Goal: Task Accomplishment & Management: Manage account settings

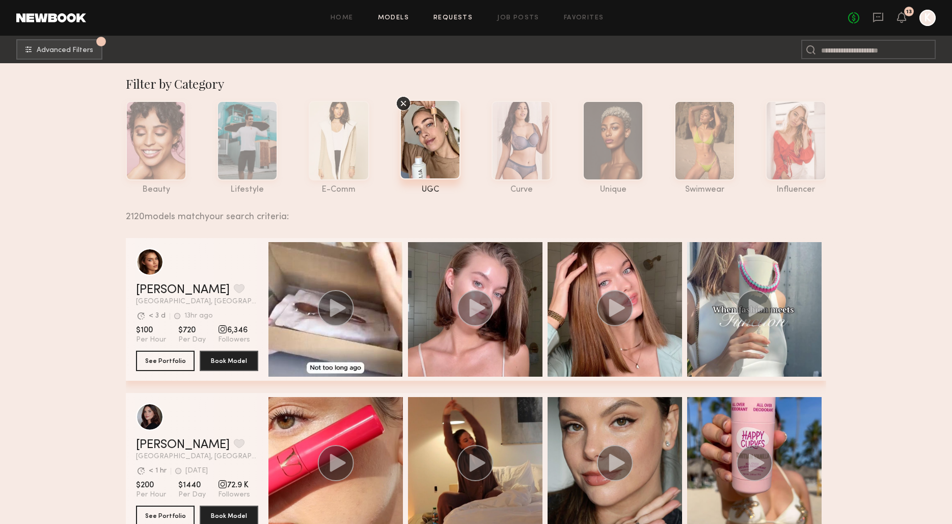
scroll to position [677, 0]
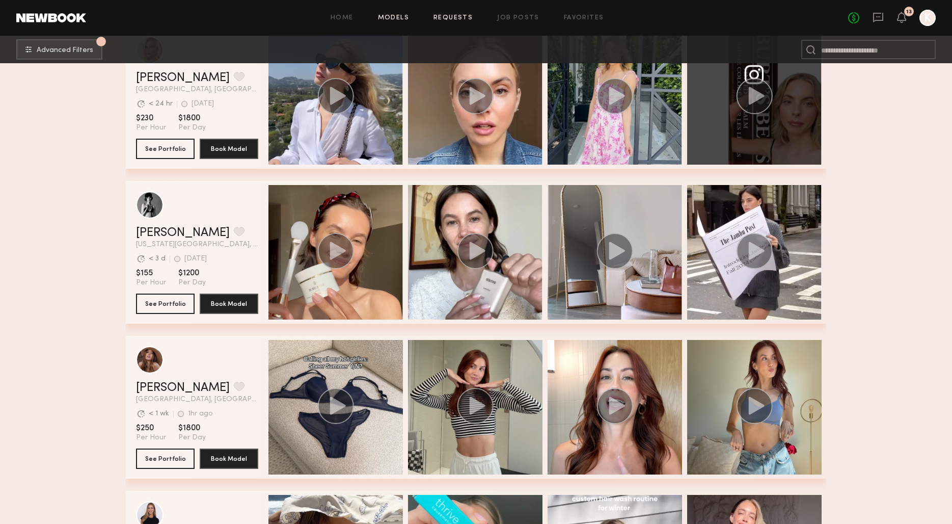
click at [458, 16] on link "Requests" at bounding box center [453, 18] width 39 height 7
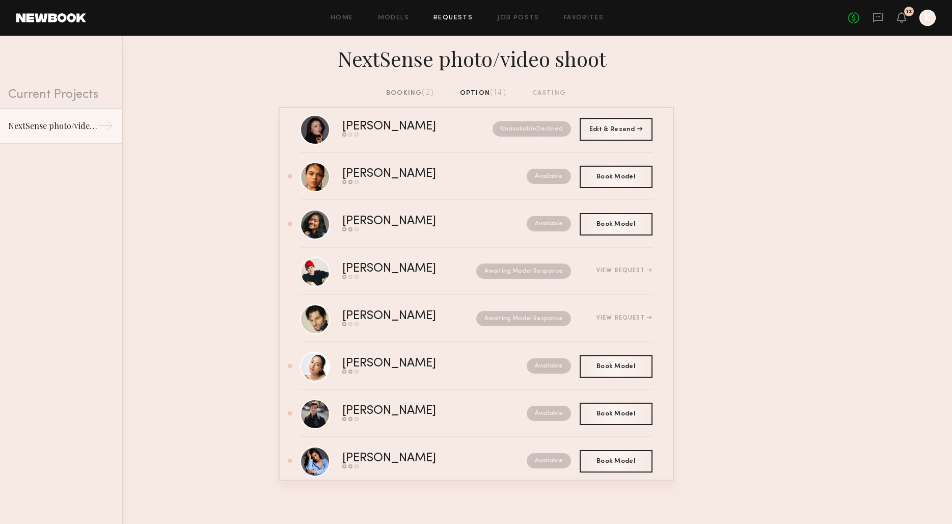
scroll to position [326, 0]
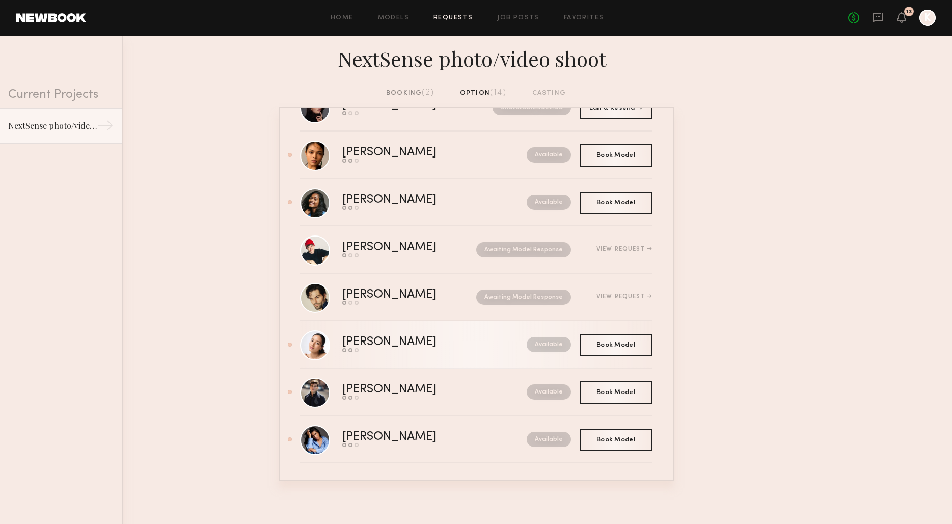
click at [465, 352] on link "[PERSON_NAME] Send request Model response Book model Available" at bounding box center [476, 344] width 353 height 47
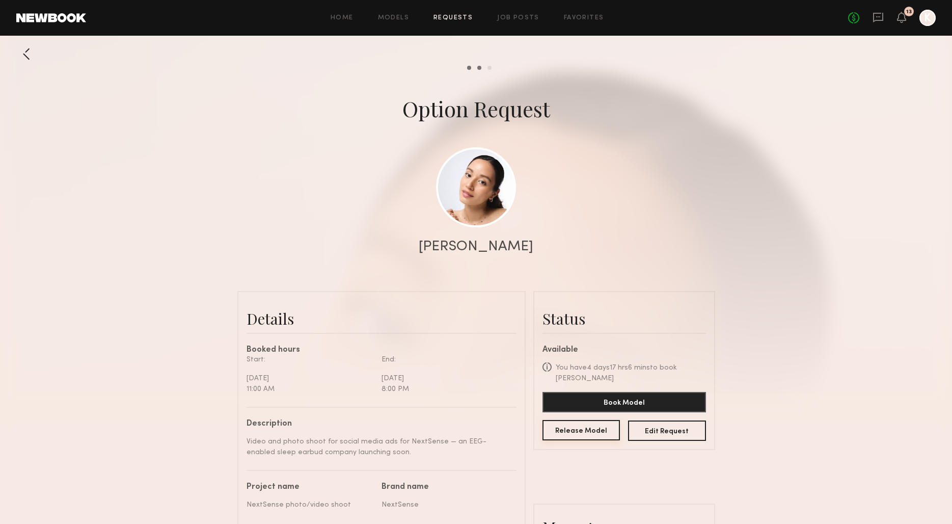
click at [562, 423] on button "Release Model" at bounding box center [582, 430] width 78 height 20
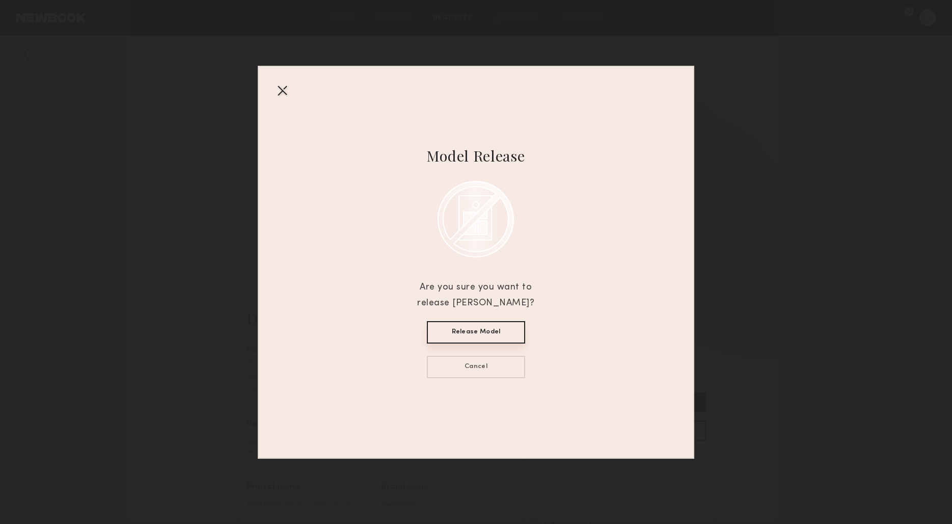
click at [483, 332] on button "Release Model" at bounding box center [476, 332] width 98 height 22
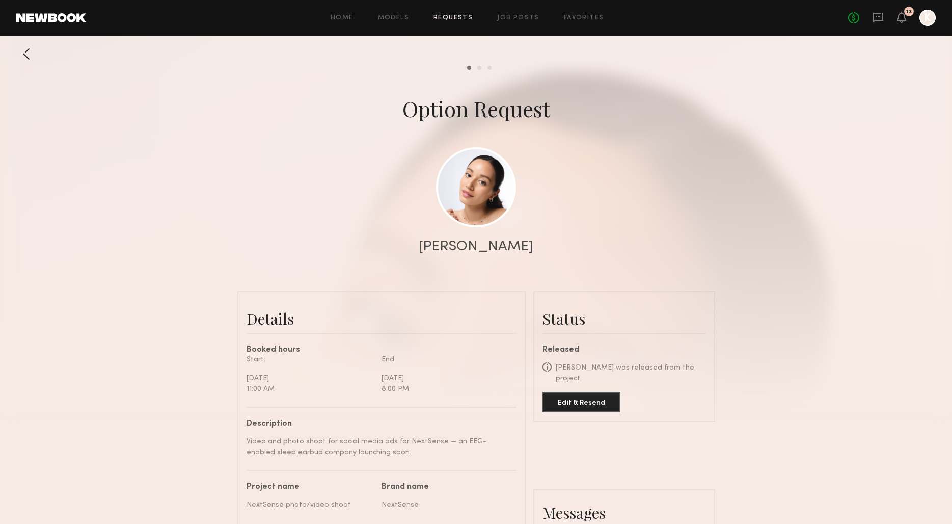
click at [460, 23] on div "Home Models Requests Job Posts Favorites Sign Out No fees up to $5,000 13 K" at bounding box center [511, 18] width 850 height 16
click at [459, 17] on link "Requests" at bounding box center [453, 18] width 39 height 7
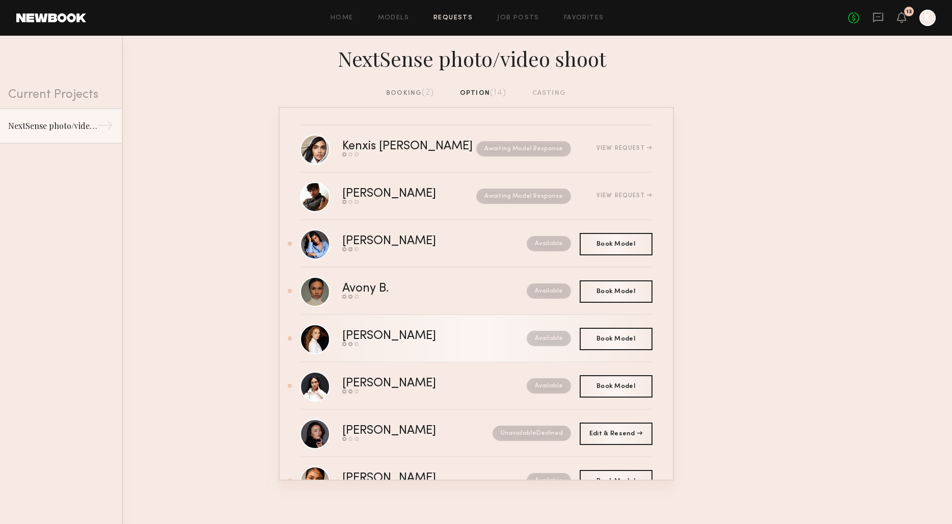
click at [459, 346] on div "[PERSON_NAME] Send request Model response Book model Available" at bounding box center [497, 338] width 310 height 16
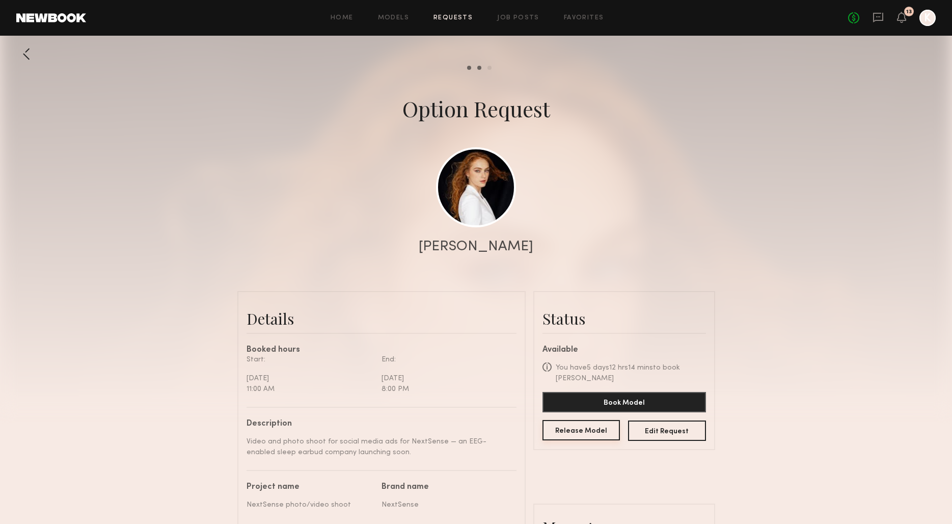
click at [566, 425] on button "Release Model" at bounding box center [582, 430] width 78 height 20
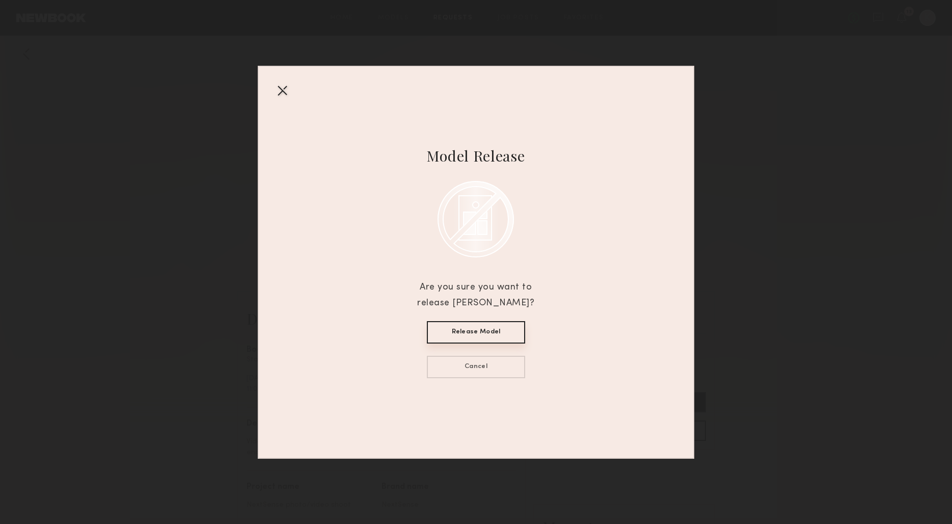
click at [493, 333] on button "Release Model" at bounding box center [476, 332] width 98 height 22
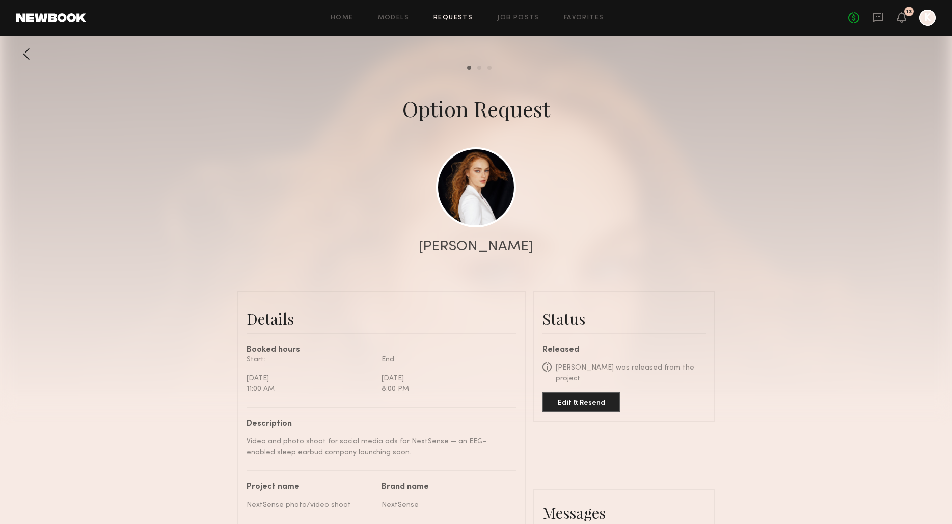
click at [450, 20] on link "Requests" at bounding box center [453, 18] width 39 height 7
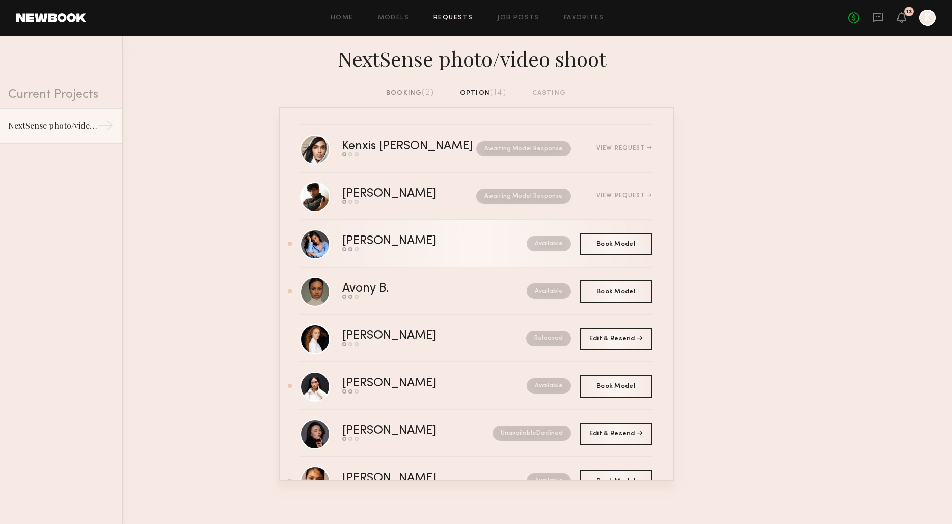
click at [457, 235] on div "[PERSON_NAME]" at bounding box center [411, 241] width 139 height 12
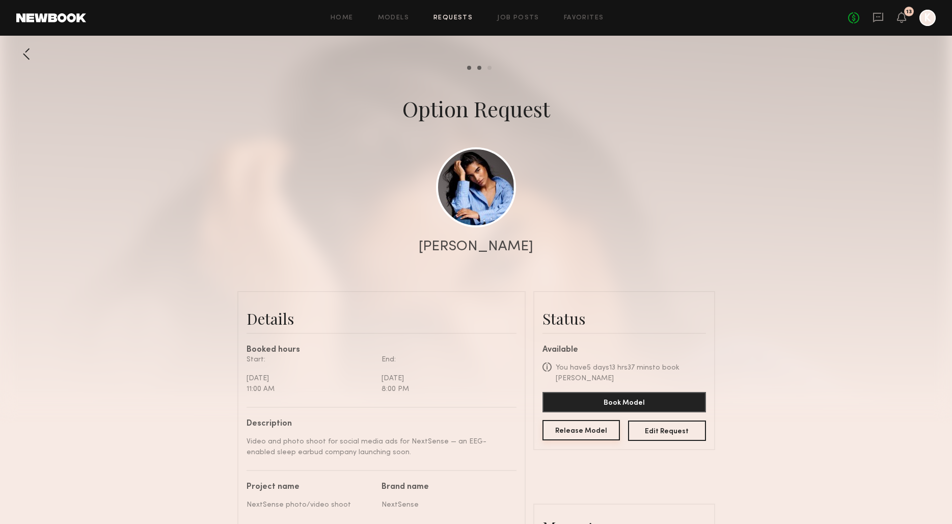
click at [591, 427] on button "Release Model" at bounding box center [582, 430] width 78 height 20
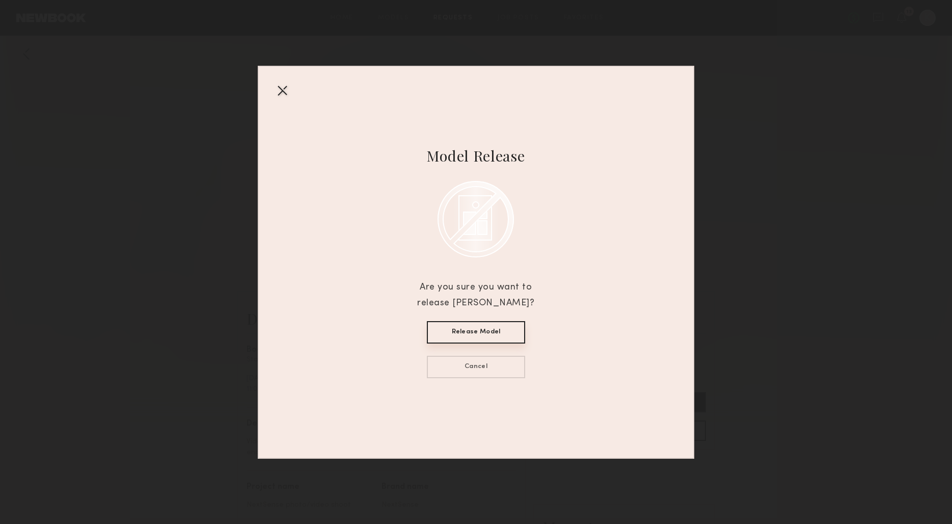
click at [488, 331] on button "Release Model" at bounding box center [476, 332] width 98 height 22
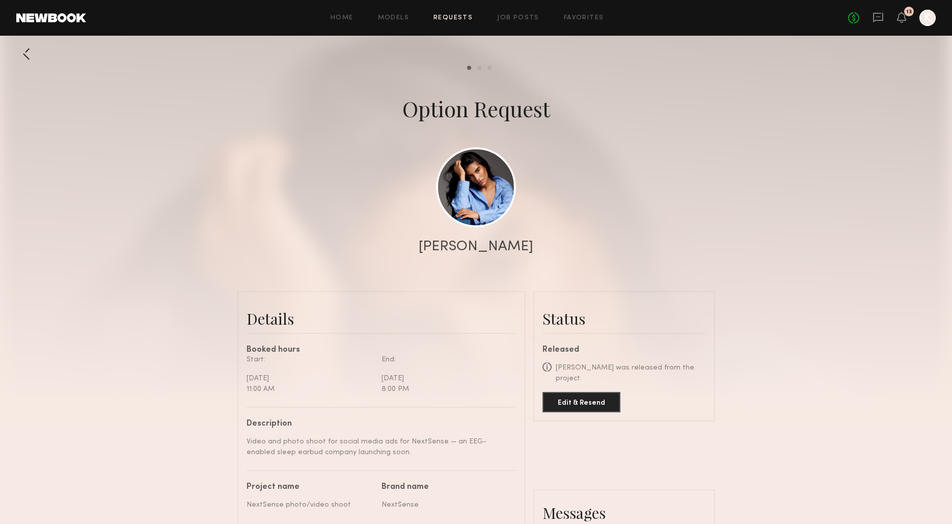
click at [452, 15] on link "Requests" at bounding box center [453, 18] width 39 height 7
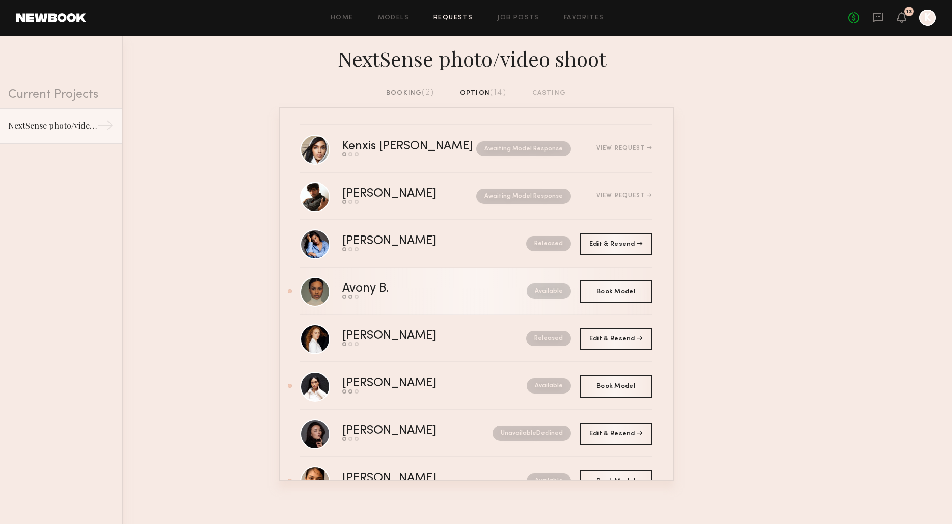
click at [495, 281] on link "Avony B. Send request Model response Book model Available" at bounding box center [476, 290] width 353 height 47
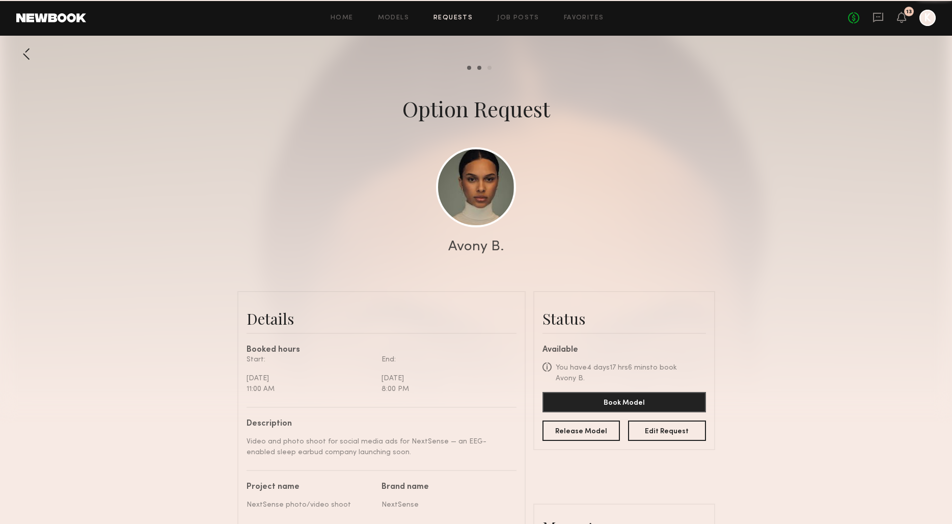
scroll to position [513, 0]
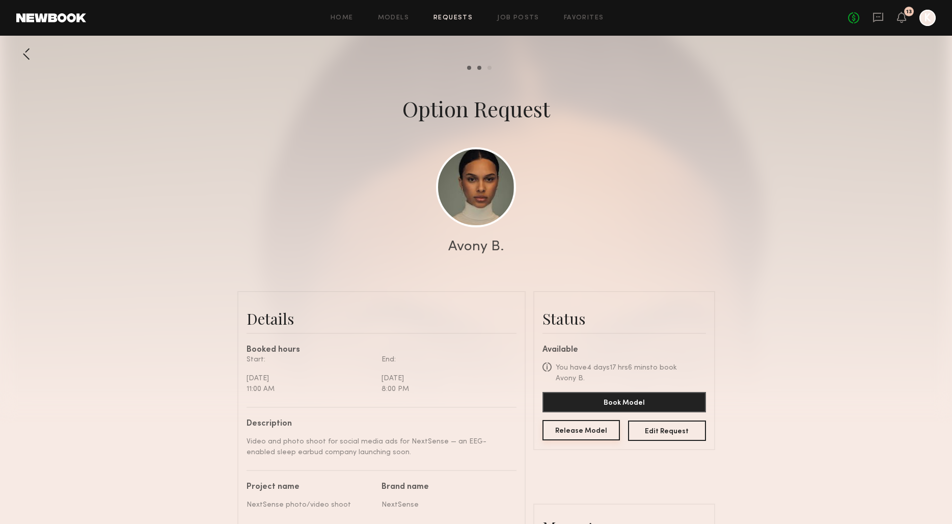
click at [573, 420] on button "Release Model" at bounding box center [582, 430] width 78 height 20
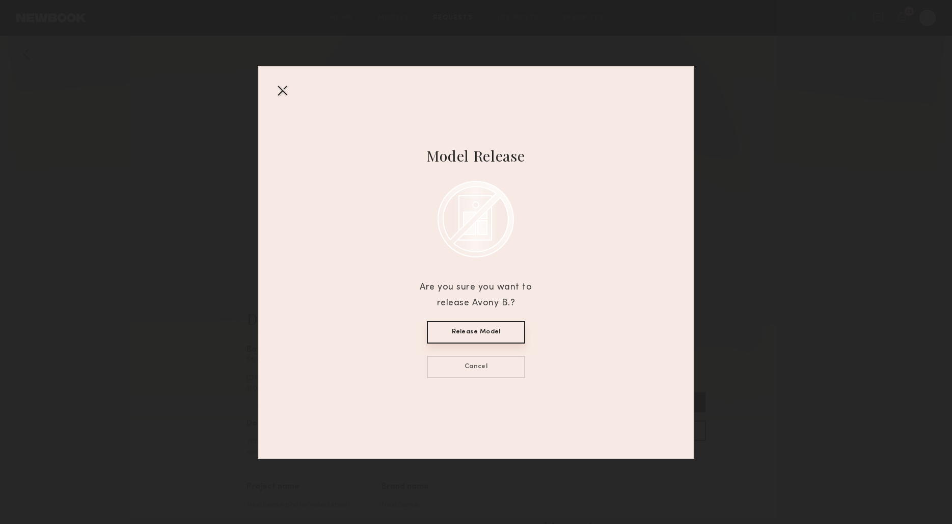
click at [493, 332] on button "Release Model" at bounding box center [476, 332] width 98 height 22
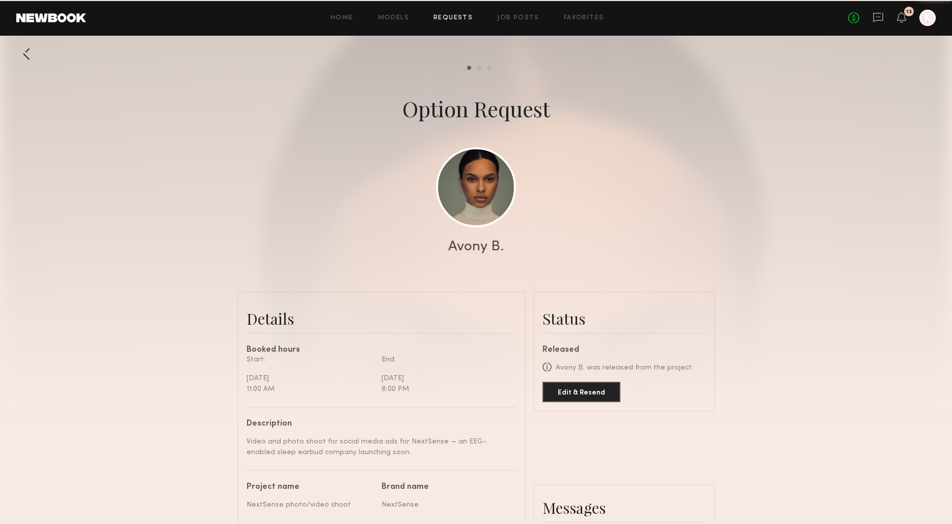
click at [458, 30] on header "Home Models Requests Job Posts Favorites Sign Out No fees up to $5,000 13 K" at bounding box center [476, 18] width 952 height 36
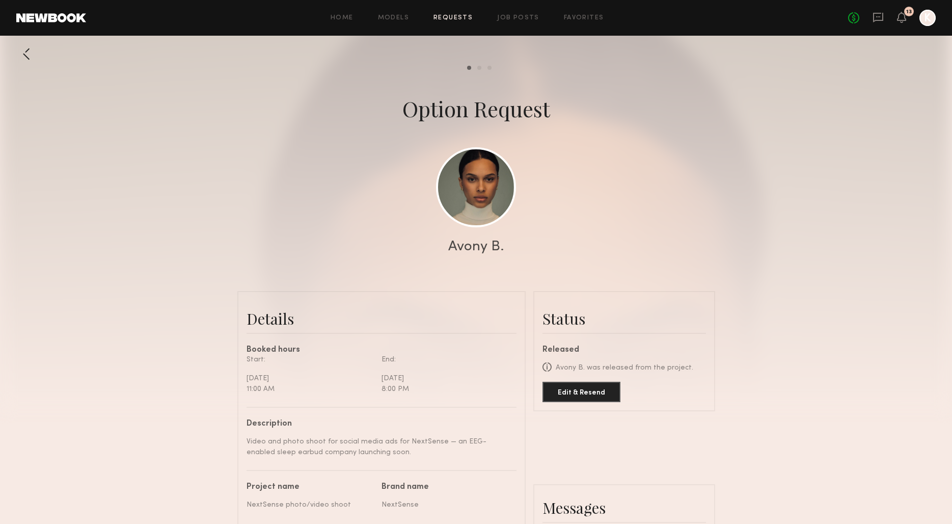
click at [458, 17] on link "Requests" at bounding box center [453, 18] width 39 height 7
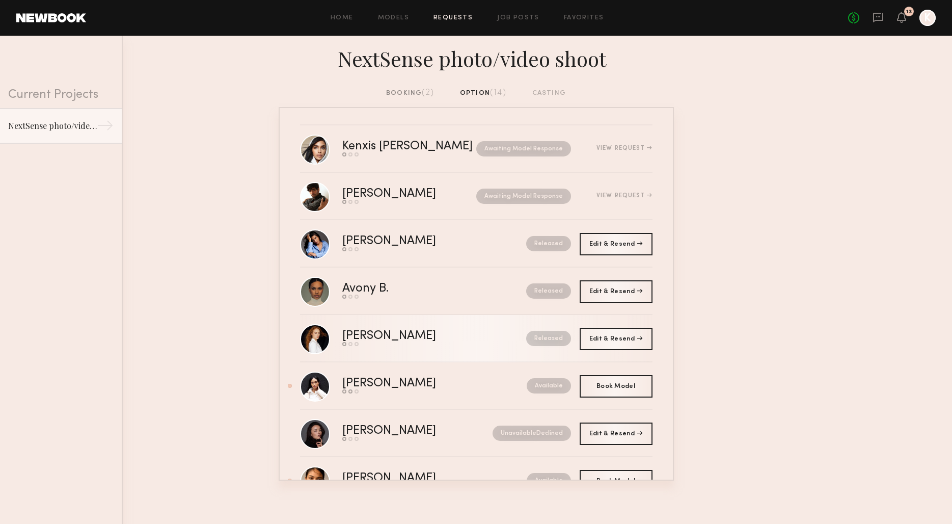
click at [447, 331] on div "[PERSON_NAME]" at bounding box center [411, 336] width 139 height 12
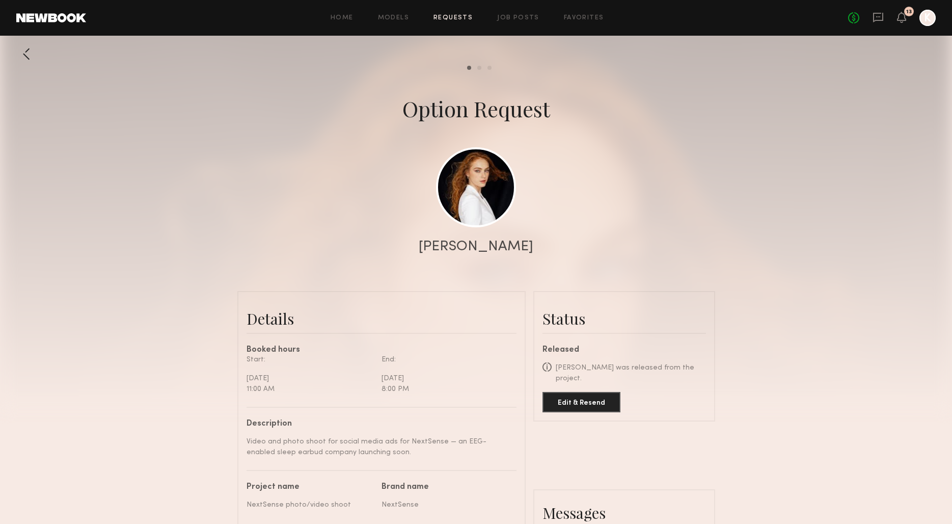
click at [454, 5] on header "Home Models Requests Job Posts Favorites Sign Out No fees up to $5,000 13 K" at bounding box center [476, 18] width 952 height 36
click at [454, 15] on link "Requests" at bounding box center [453, 18] width 39 height 7
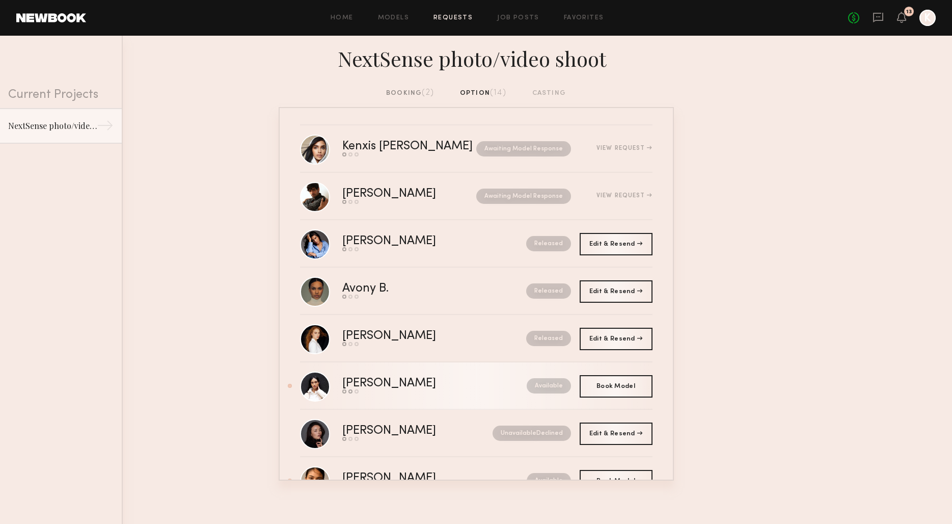
click at [481, 384] on div "Available" at bounding box center [526, 385] width 90 height 15
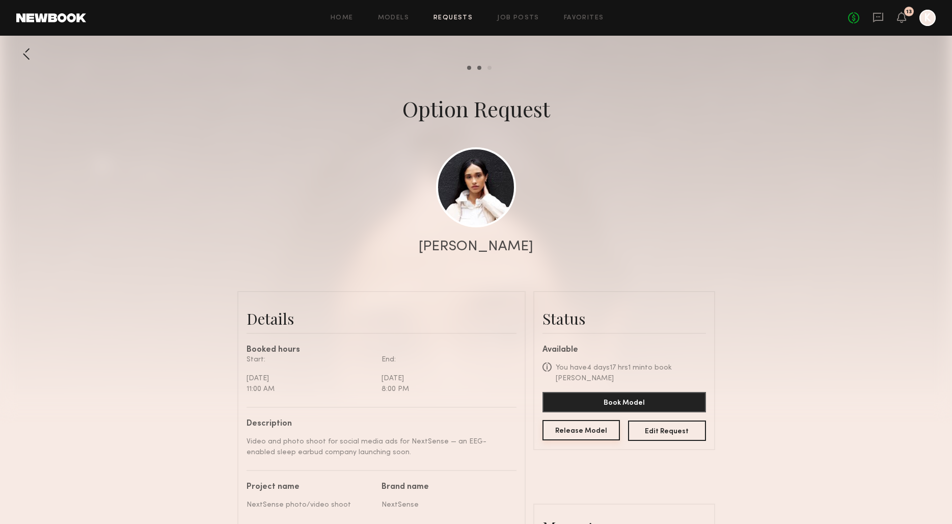
click at [584, 422] on button "Release Model" at bounding box center [582, 430] width 78 height 20
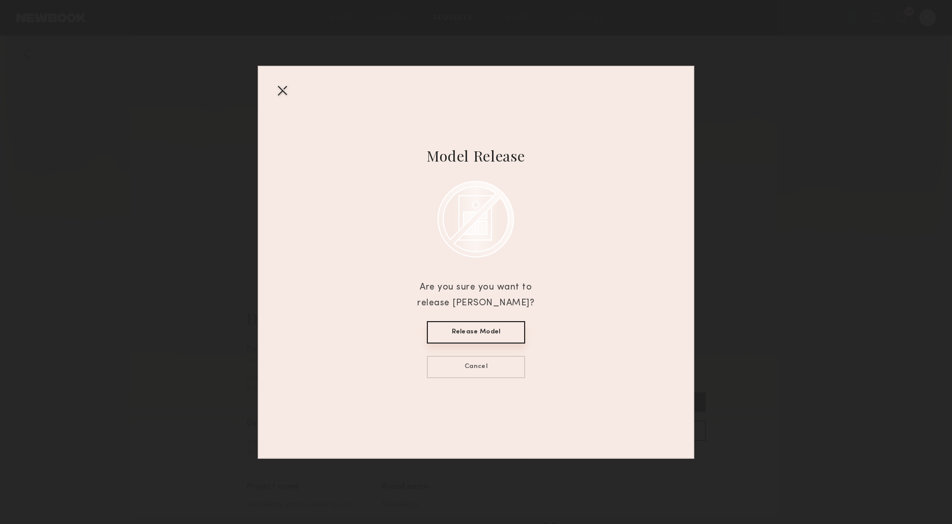
click at [476, 330] on button "Release Model" at bounding box center [476, 332] width 98 height 22
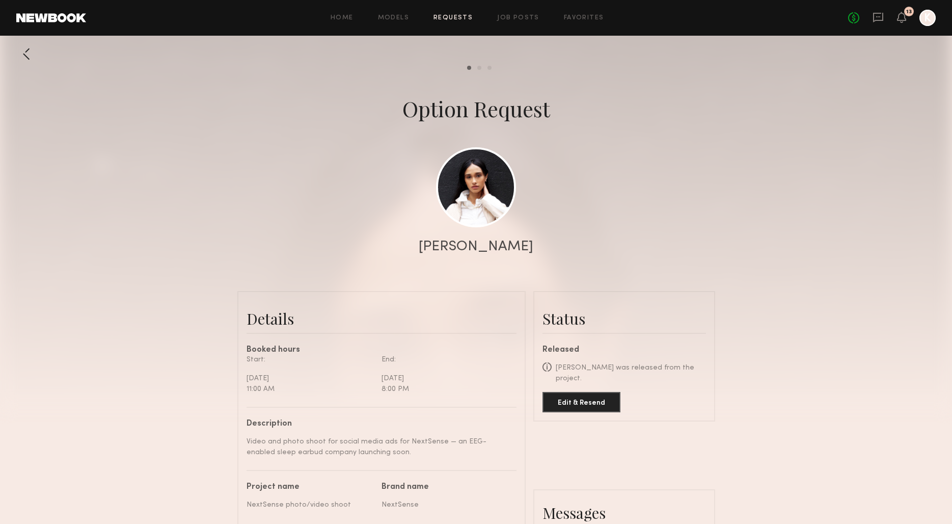
click at [452, 18] on link "Requests" at bounding box center [453, 18] width 39 height 7
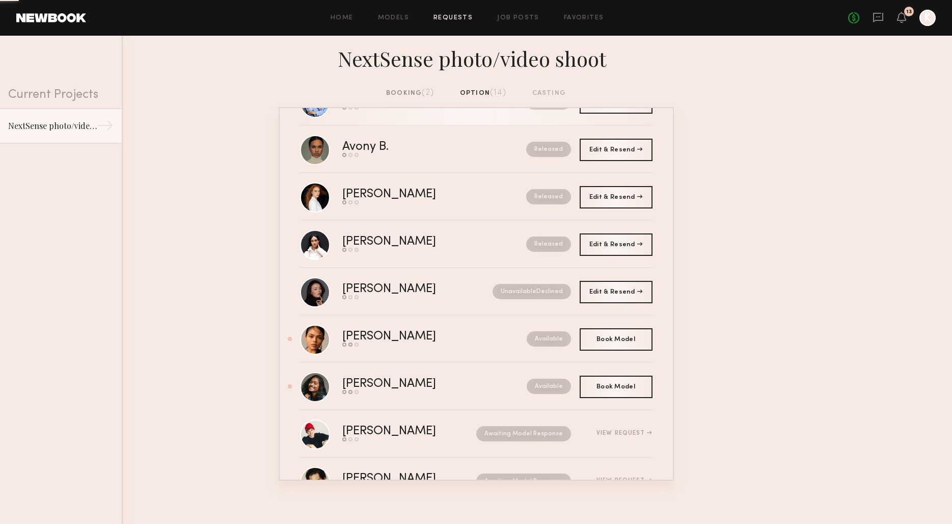
scroll to position [145, 0]
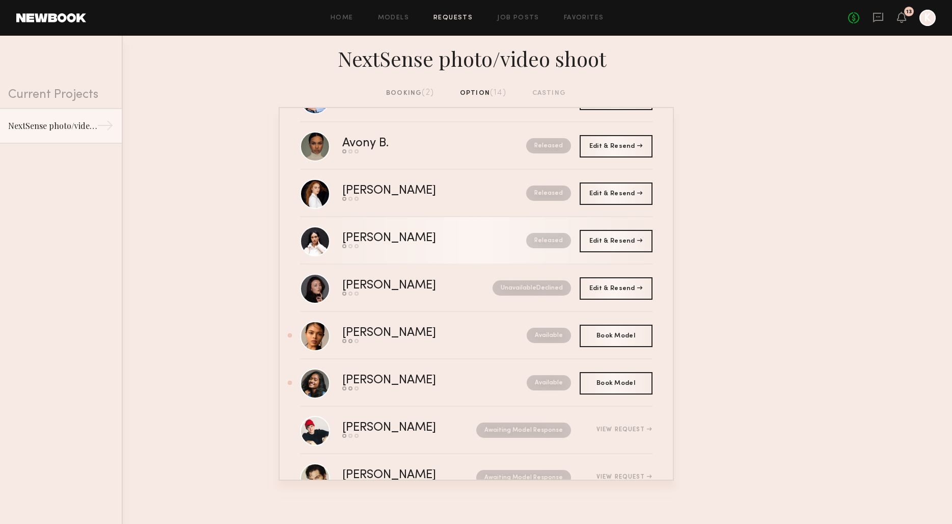
click at [437, 248] on div "Send request Model response Book model" at bounding box center [411, 246] width 139 height 4
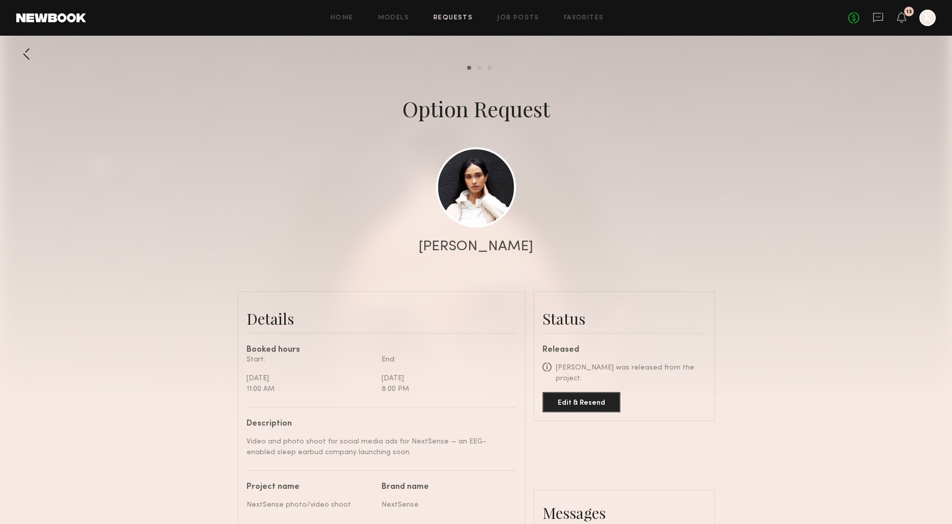
click at [32, 58] on div at bounding box center [26, 54] width 20 height 20
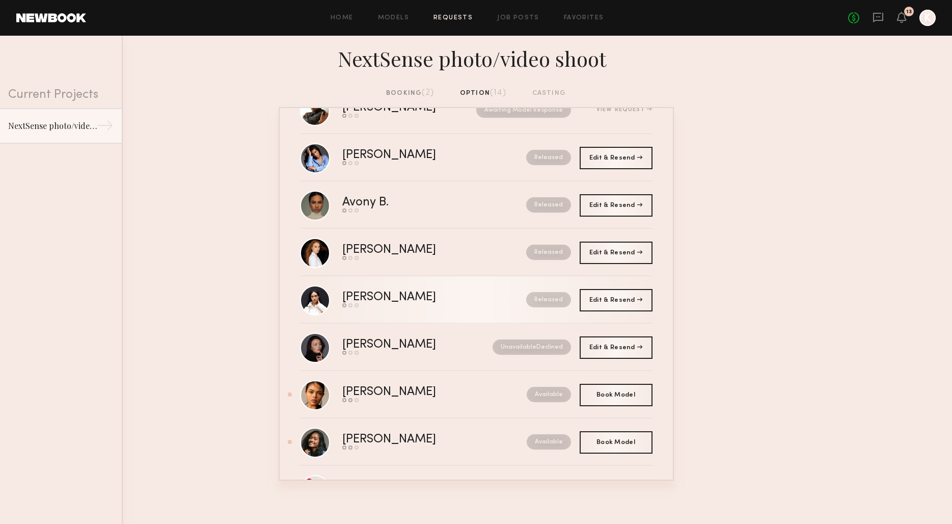
scroll to position [103, 0]
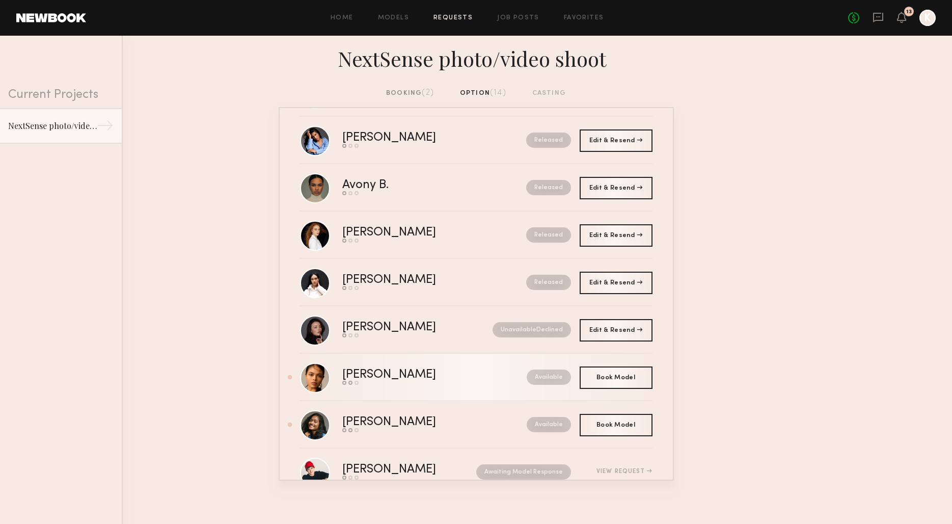
click at [445, 387] on link "[PERSON_NAME] Send request Model response Book model Available" at bounding box center [476, 377] width 353 height 47
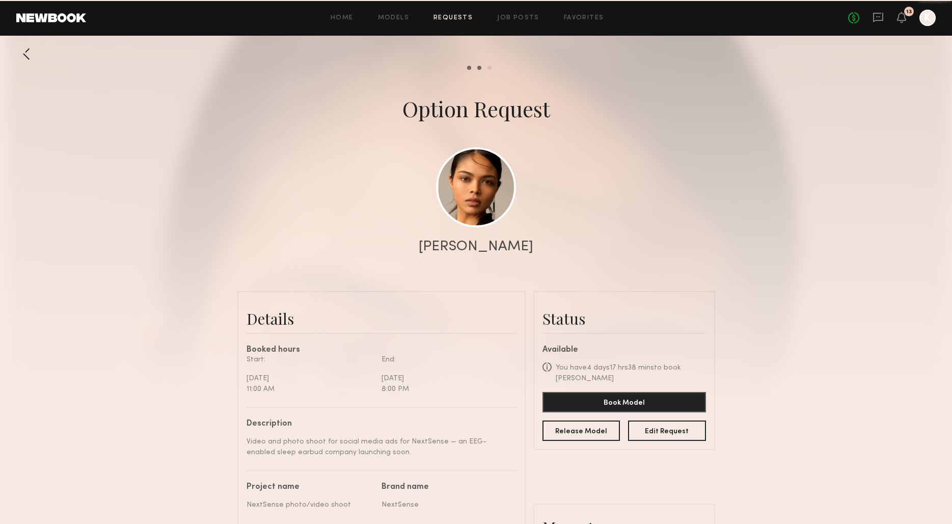
scroll to position [401, 0]
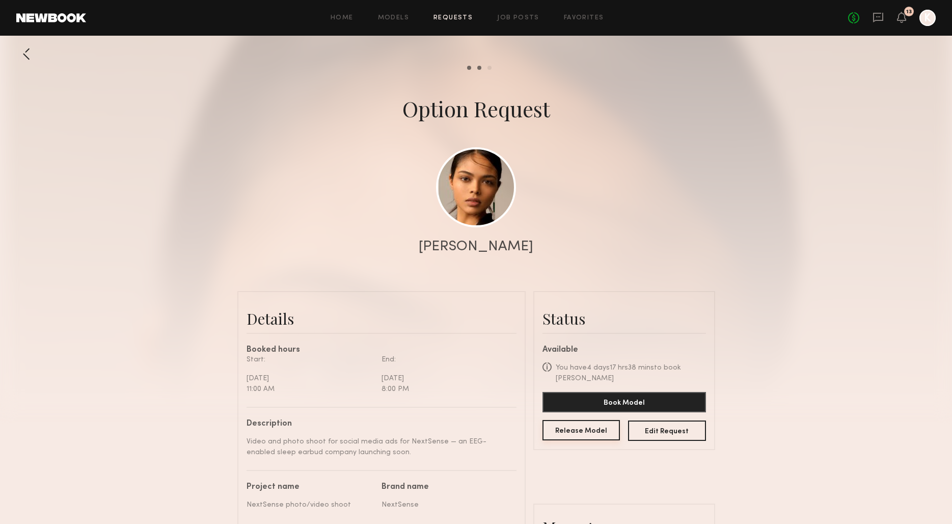
click at [577, 433] on button "Release Model" at bounding box center [582, 430] width 78 height 20
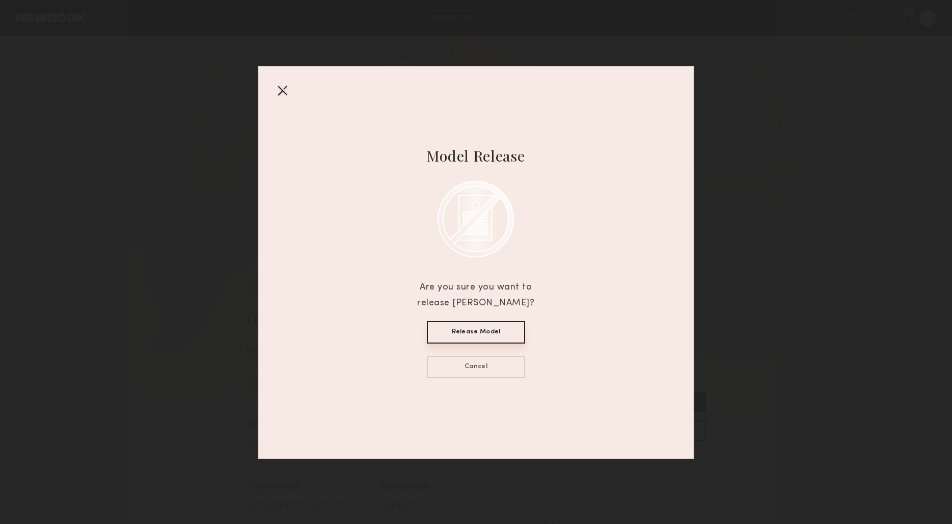
click at [489, 322] on button "Release Model" at bounding box center [476, 332] width 98 height 22
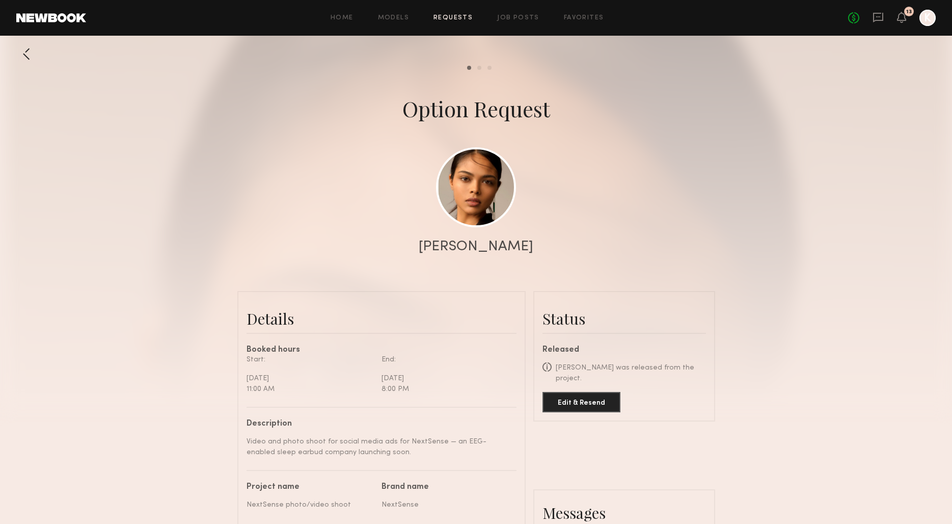
click at [23, 59] on div at bounding box center [26, 54] width 20 height 20
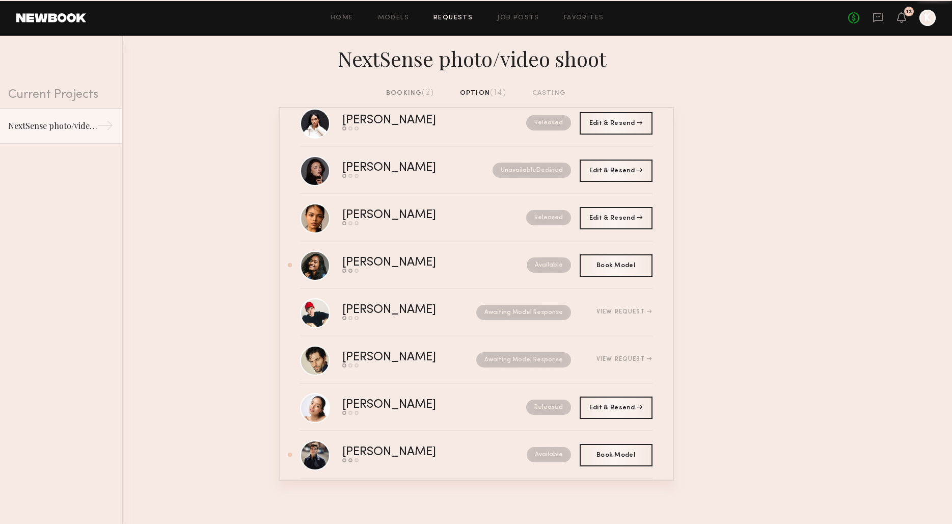
scroll to position [266, 0]
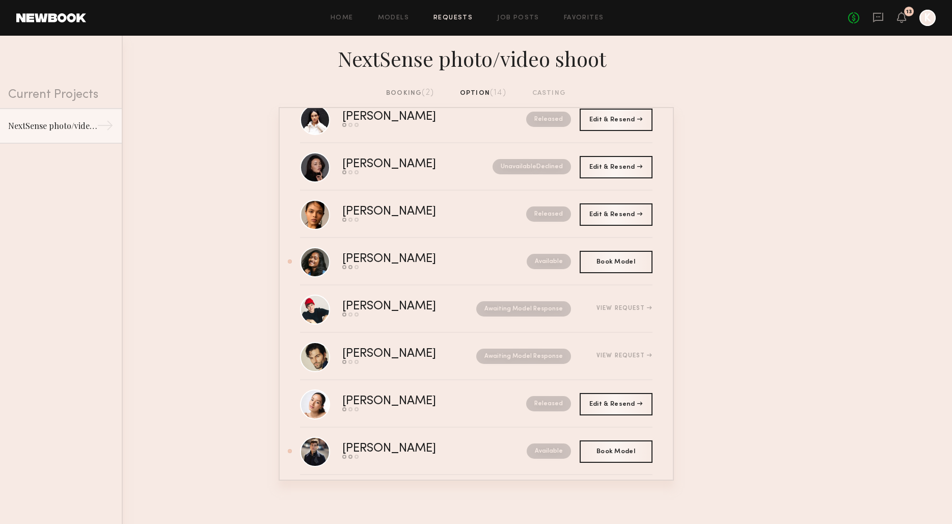
click at [481, 265] on div "Available" at bounding box center [526, 261] width 90 height 15
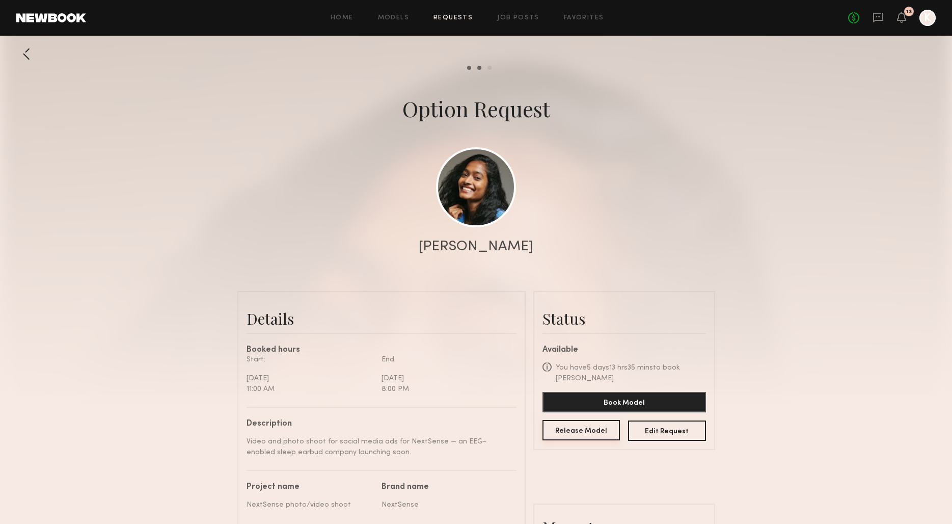
click at [581, 436] on button "Release Model" at bounding box center [582, 430] width 78 height 20
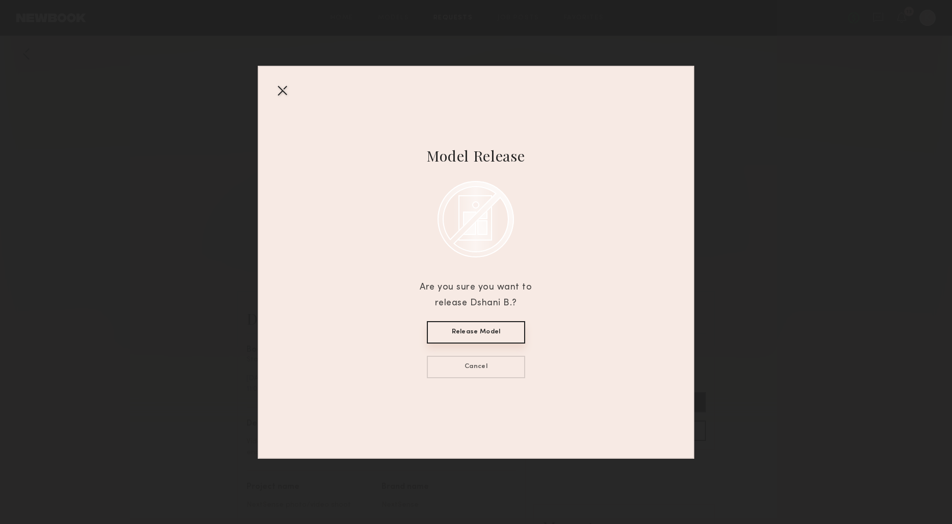
click at [501, 335] on button "Release Model" at bounding box center [476, 332] width 98 height 22
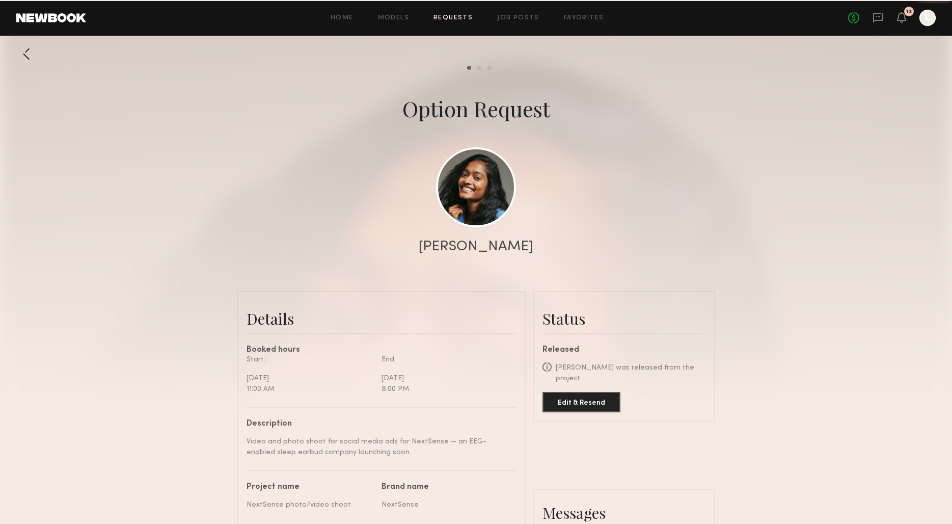
click at [28, 47] on div at bounding box center [26, 54] width 20 height 20
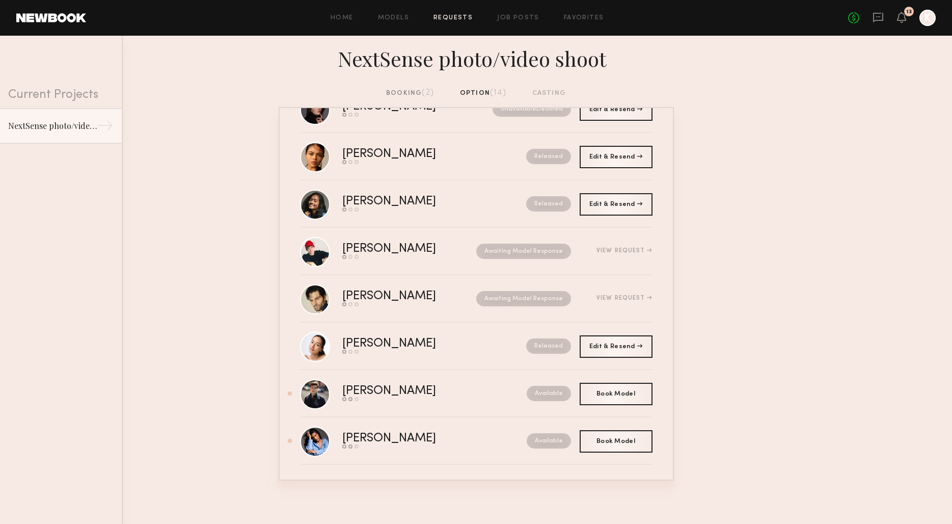
scroll to position [323, 0]
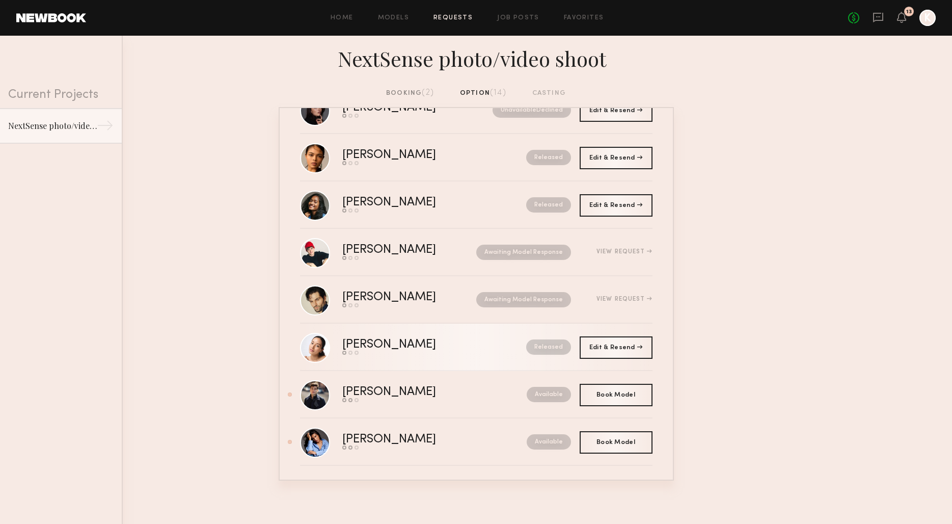
click at [458, 338] on link "[PERSON_NAME] Send request Model response Book model Released" at bounding box center [476, 347] width 353 height 47
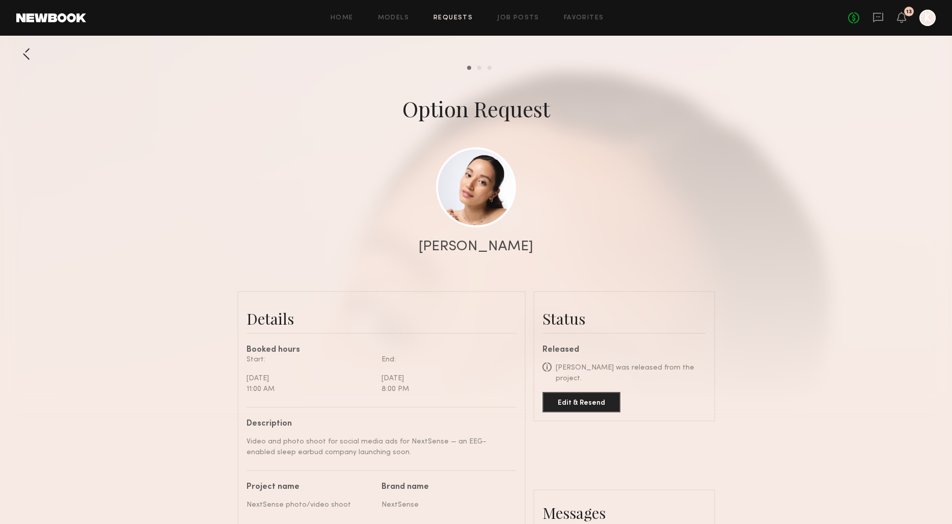
click at [30, 58] on div at bounding box center [26, 54] width 20 height 20
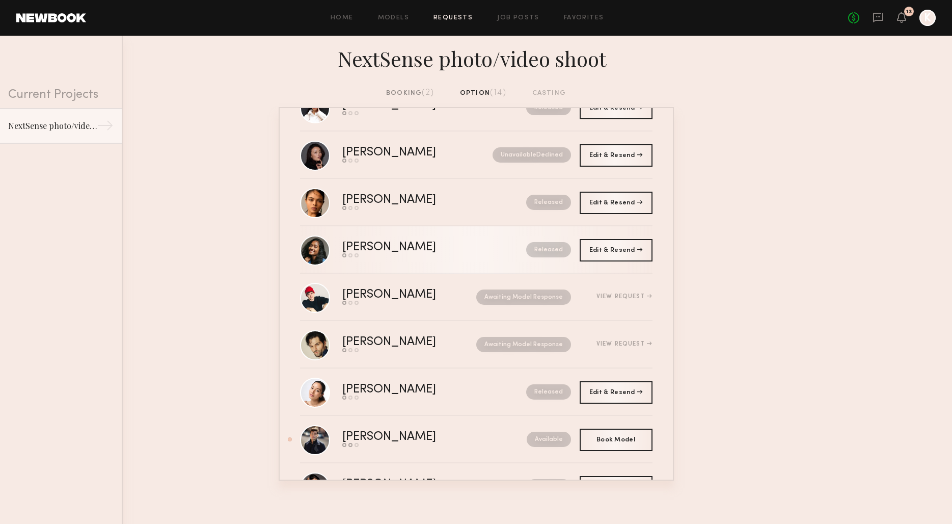
scroll to position [326, 0]
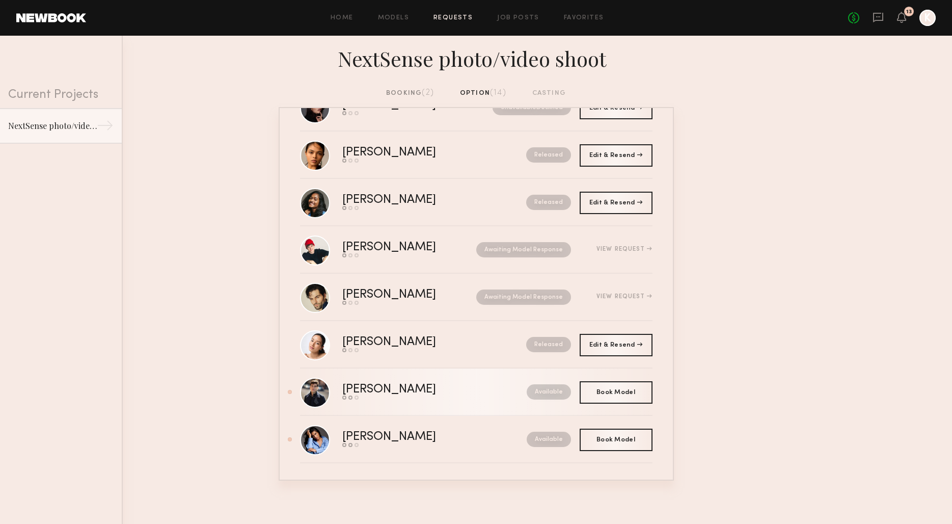
click at [455, 387] on div "[PERSON_NAME]" at bounding box center [411, 390] width 139 height 12
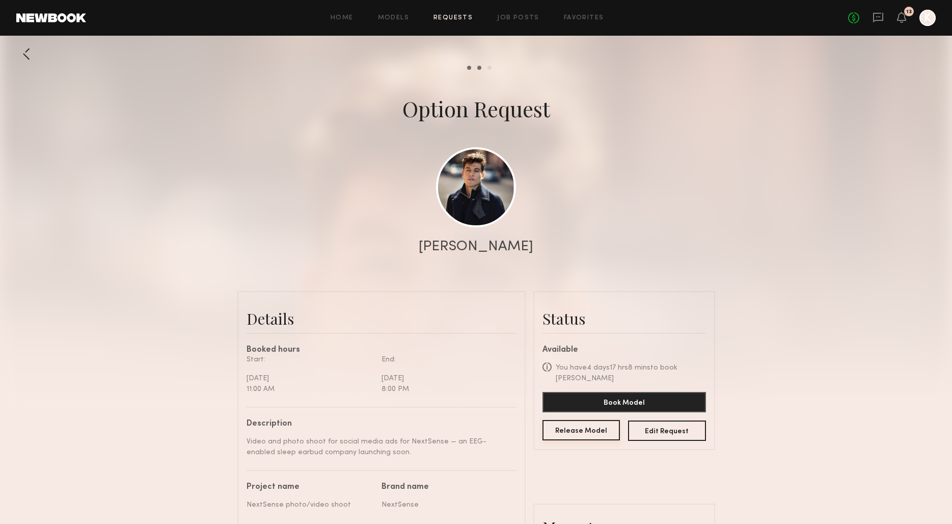
click at [593, 423] on button "Release Model" at bounding box center [582, 430] width 78 height 20
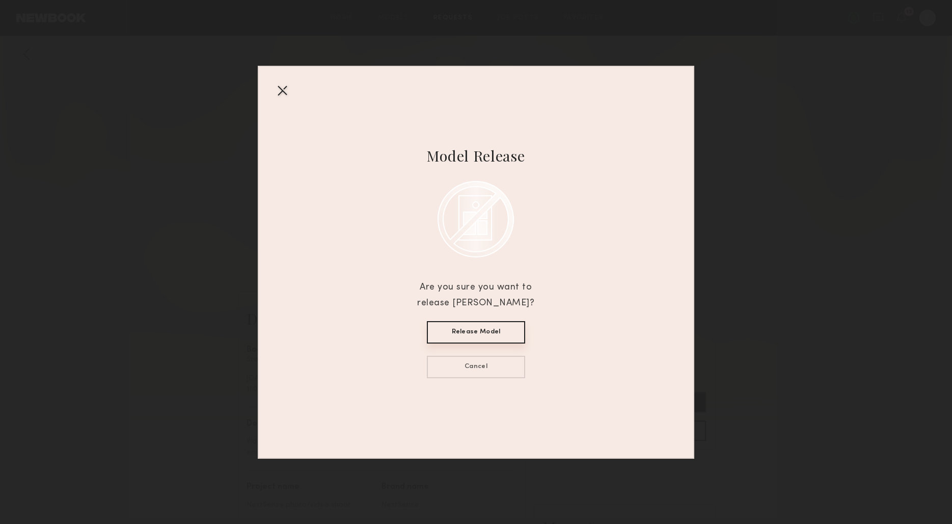
click at [481, 331] on button "Release Model" at bounding box center [476, 332] width 98 height 22
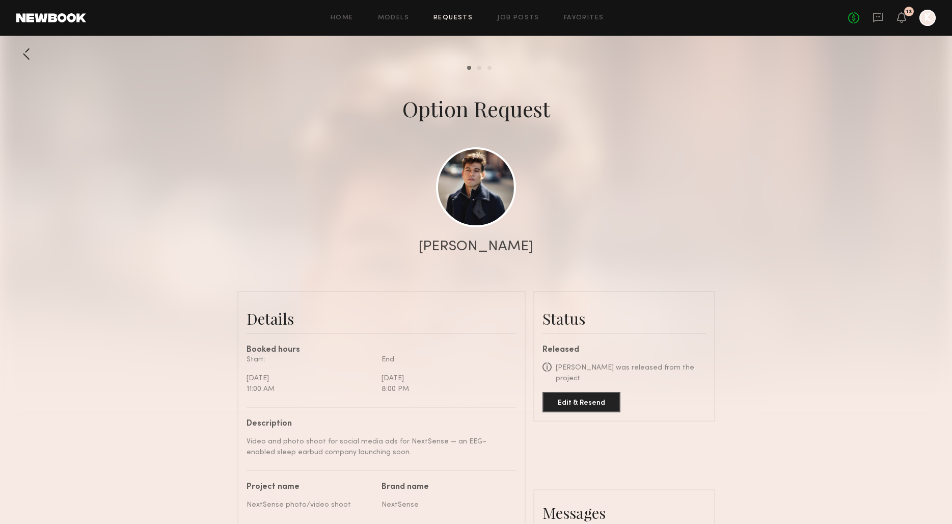
click at [27, 56] on div at bounding box center [26, 54] width 20 height 20
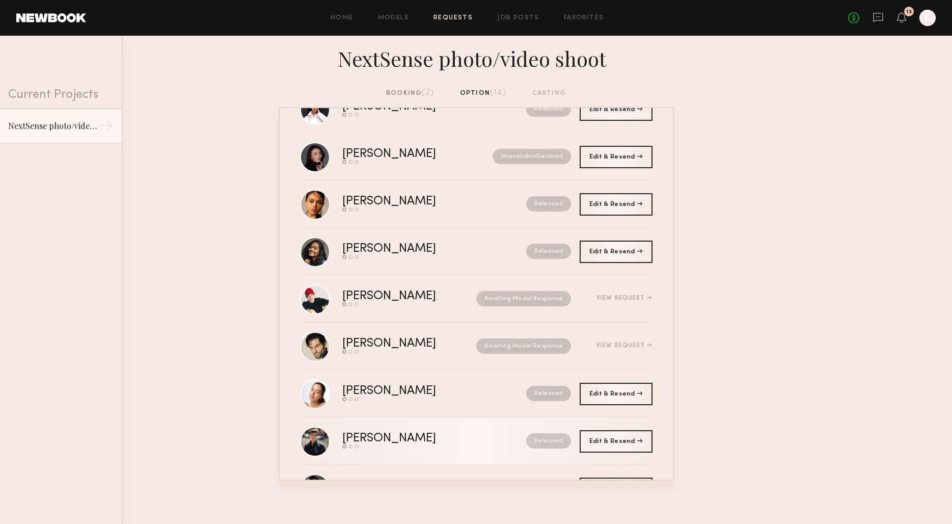
scroll to position [326, 0]
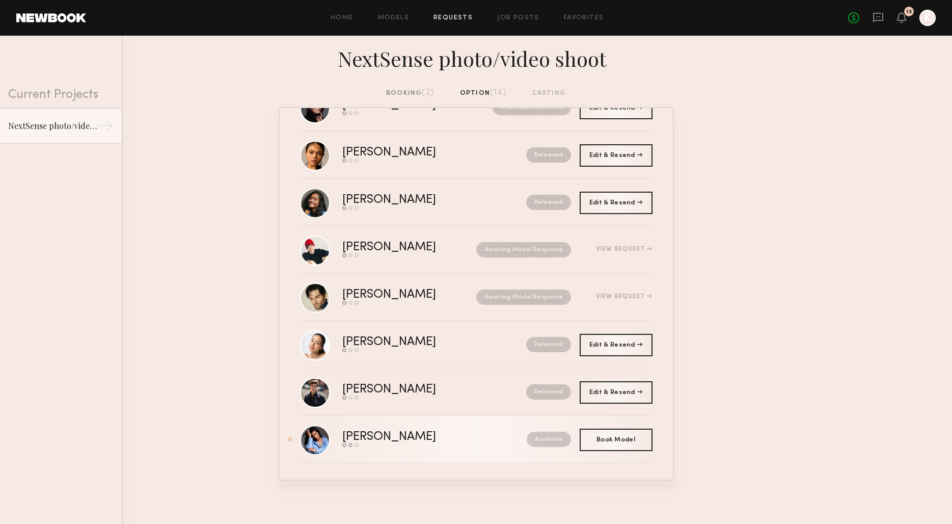
click at [481, 443] on div "Available" at bounding box center [526, 439] width 90 height 15
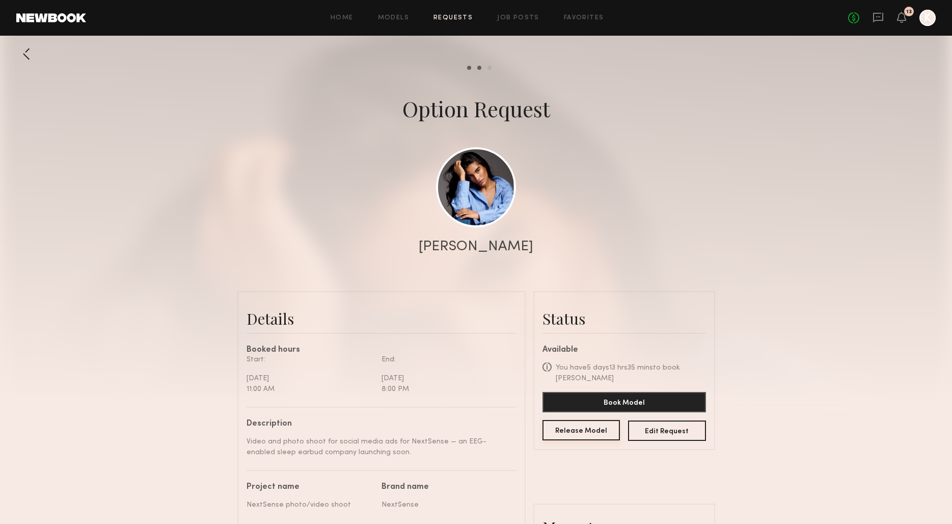
click at [572, 438] on button "Release Model" at bounding box center [582, 430] width 78 height 20
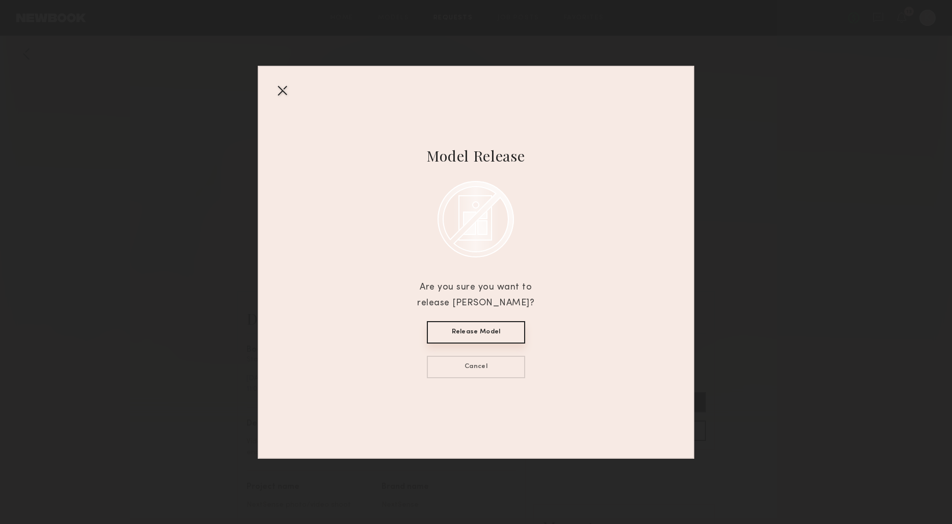
click at [494, 325] on button "Release Model" at bounding box center [476, 332] width 98 height 22
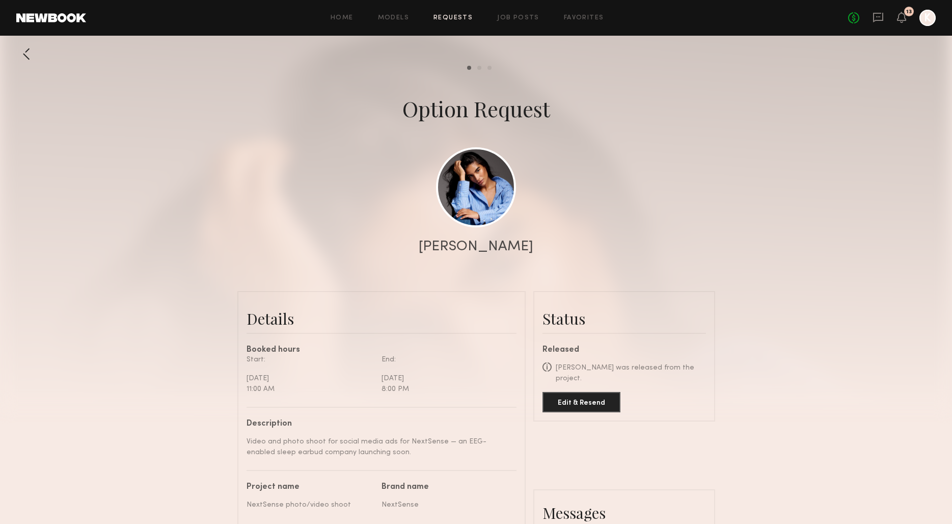
click at [22, 50] on div at bounding box center [26, 54] width 20 height 20
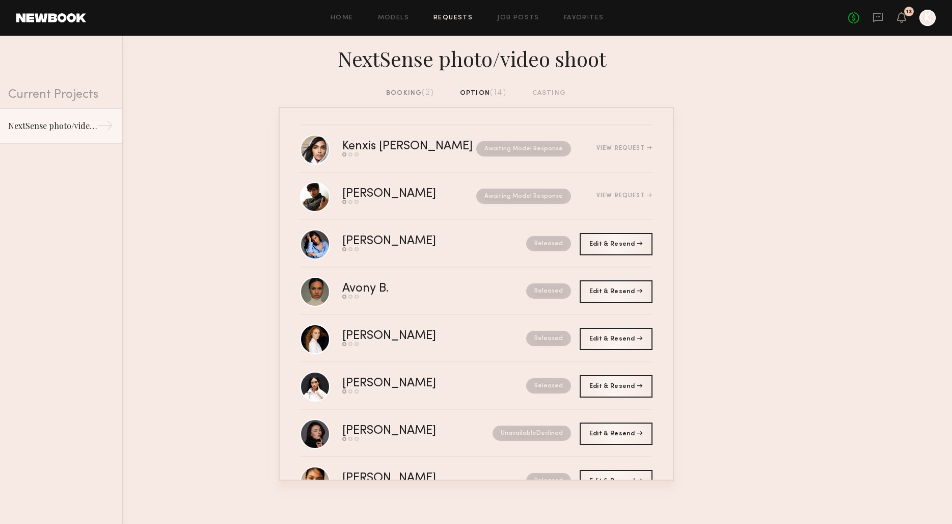
scroll to position [326, 0]
